Goal: Information Seeking & Learning: Learn about a topic

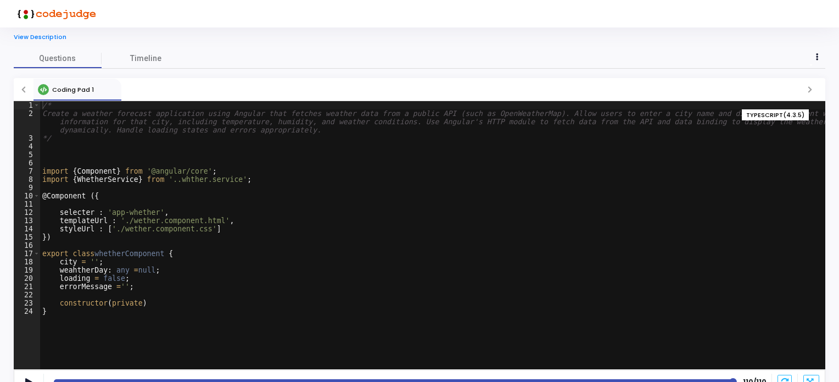
scroll to position [36, 0]
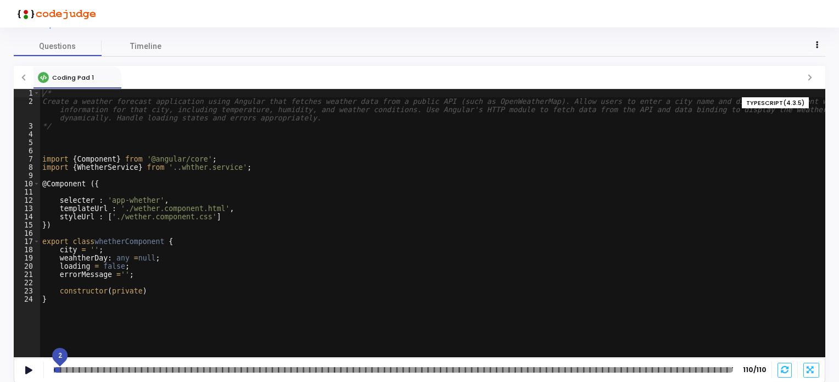
click at [60, 368] on div "2" at bounding box center [393, 369] width 679 height 5
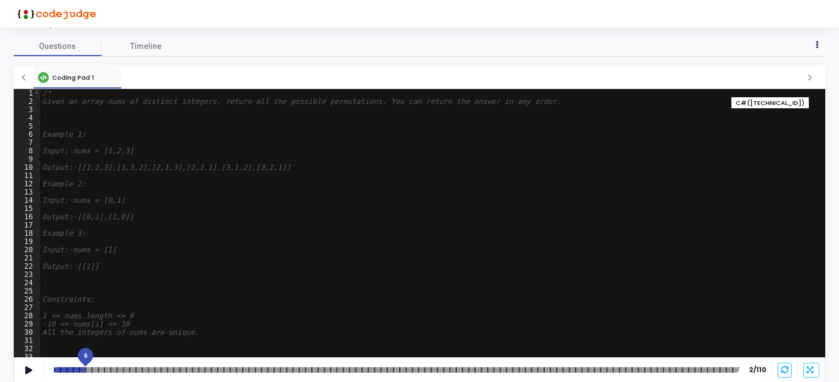
click at [86, 368] on div at bounding box center [396, 369] width 685 height 5
click at [98, 368] on div at bounding box center [396, 369] width 685 height 5
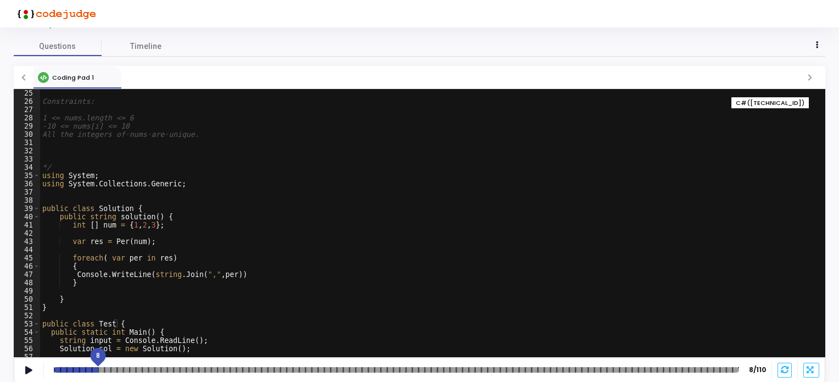
scroll to position [242, 0]
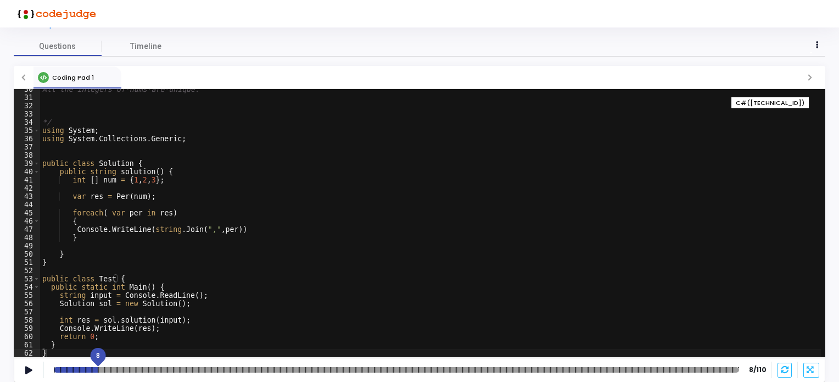
click at [132, 371] on div at bounding box center [396, 369] width 685 height 5
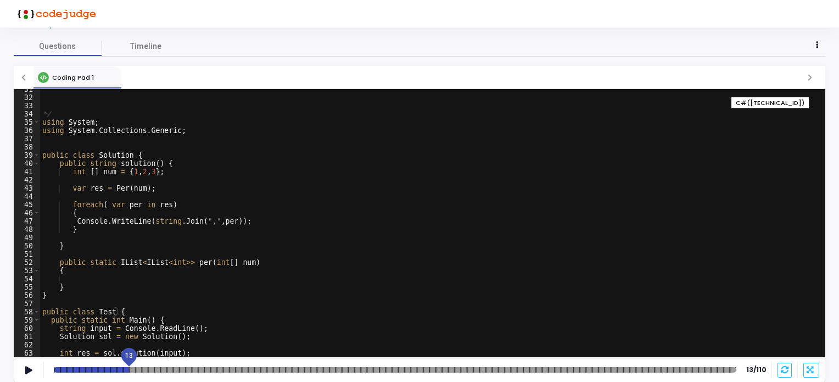
scroll to position [283, 0]
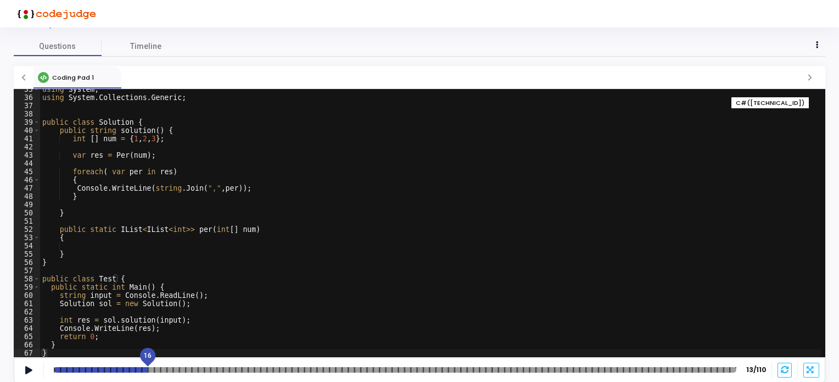
click at [149, 368] on div at bounding box center [395, 369] width 682 height 5
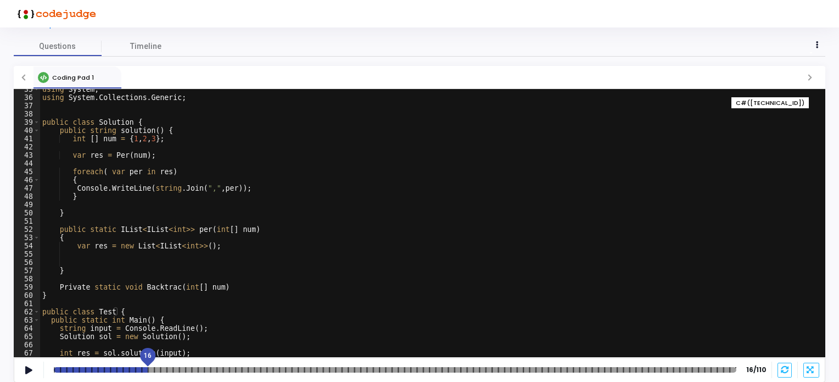
click at [185, 369] on div at bounding box center [395, 369] width 682 height 5
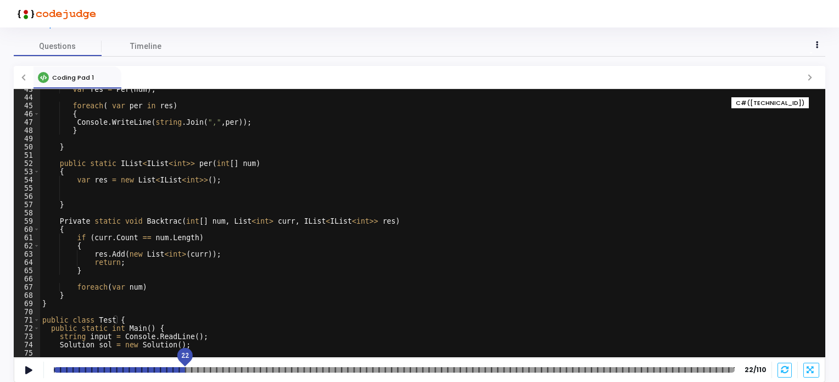
scroll to position [349, 0]
click at [234, 368] on div at bounding box center [394, 369] width 681 height 5
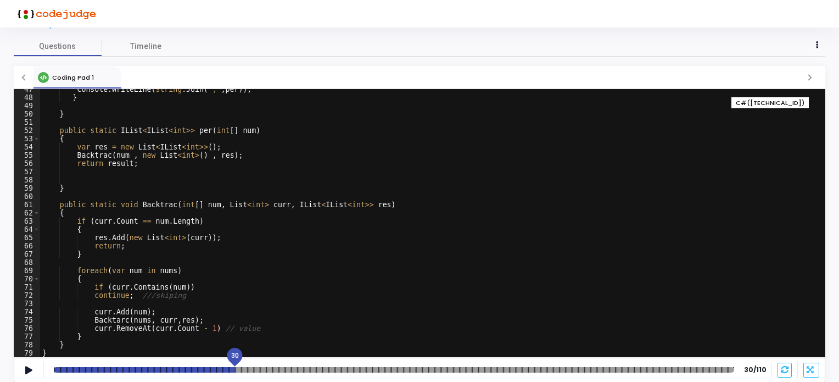
scroll to position [415, 0]
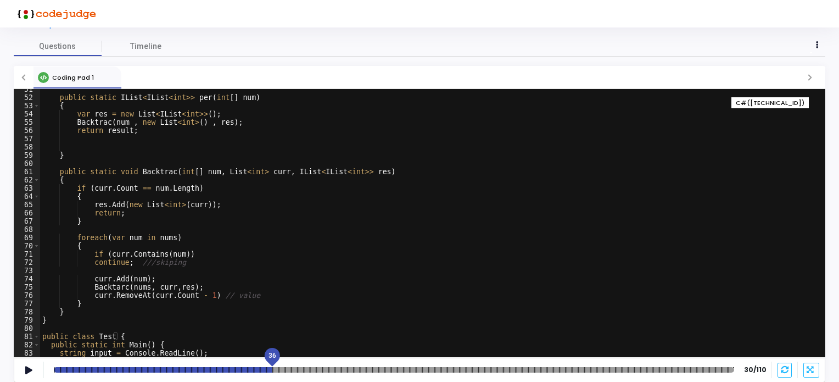
click at [272, 371] on div at bounding box center [394, 369] width 680 height 5
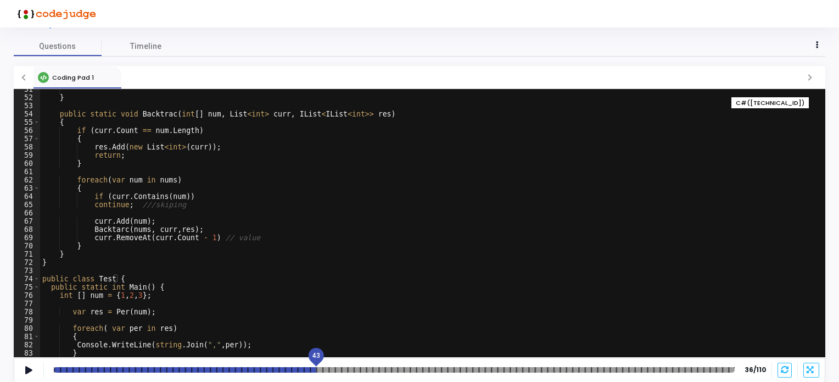
click at [320, 369] on div at bounding box center [394, 369] width 681 height 5
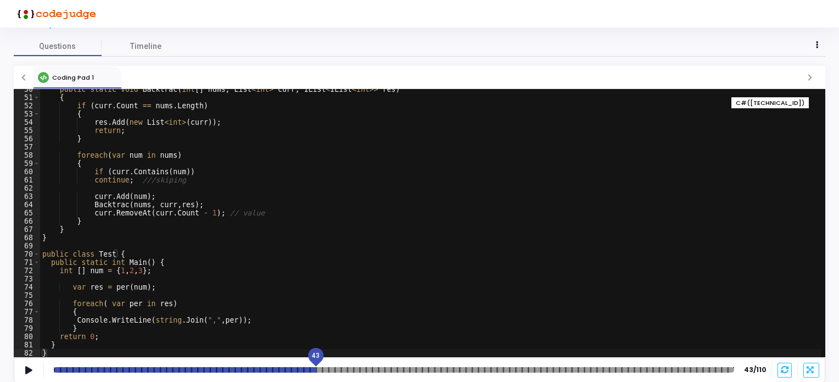
click at [332, 369] on div at bounding box center [394, 369] width 680 height 5
click at [345, 369] on div at bounding box center [394, 369] width 680 height 5
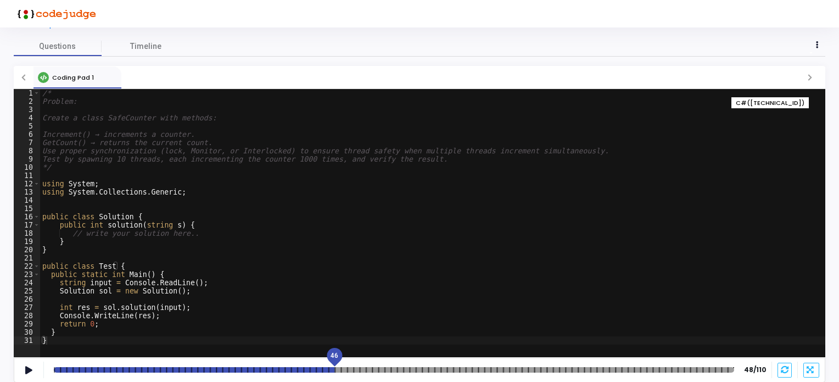
drag, startPoint x: 346, startPoint y: 358, endPoint x: 336, endPoint y: 358, distance: 10.4
click at [336, 358] on span "46" at bounding box center [335, 355] width 8 height 10
